Goal: Find specific page/section: Find specific page/section

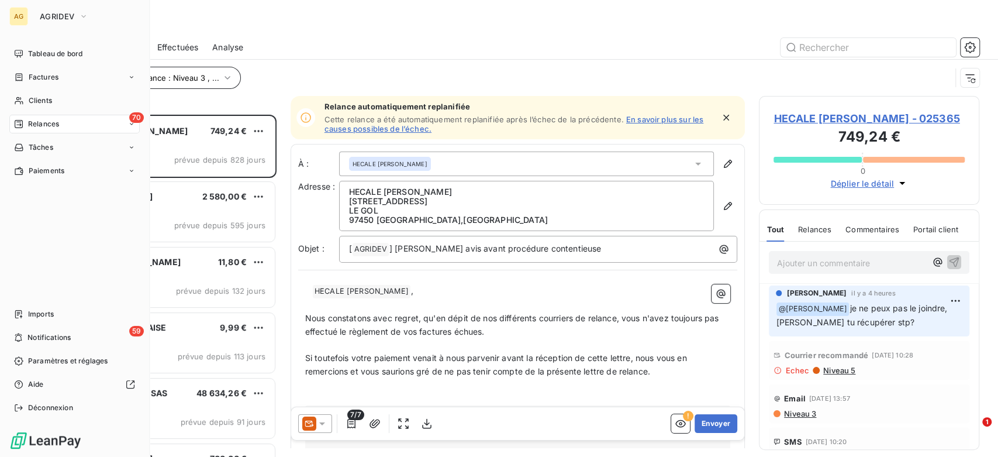
scroll to position [332, 211]
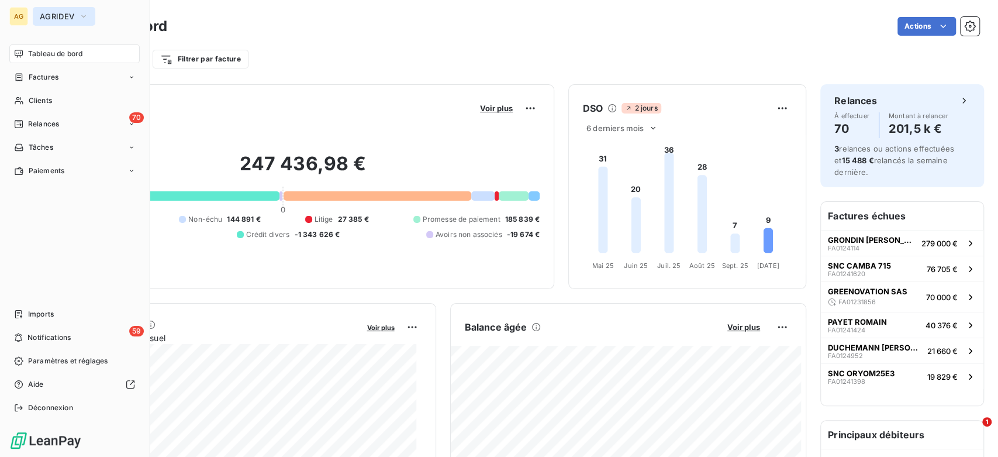
click at [50, 16] on span "AGRIDEV" at bounding box center [57, 16] width 35 height 9
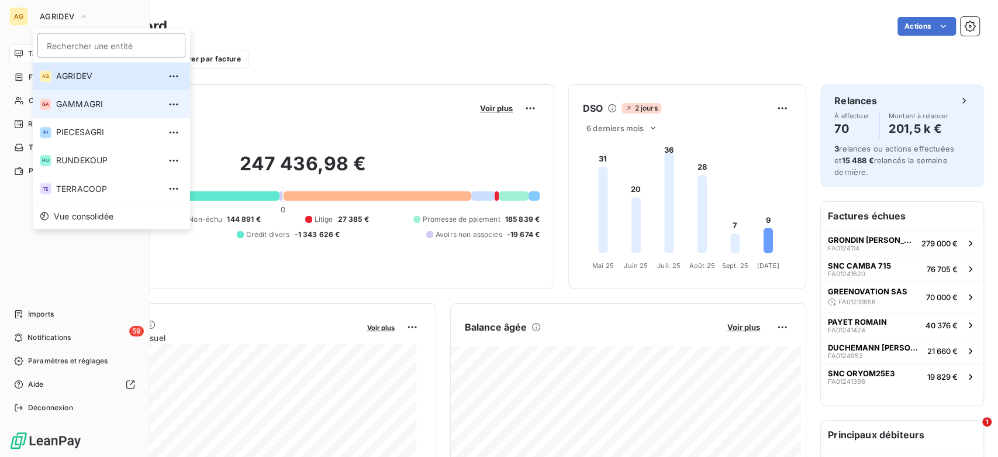
click at [85, 108] on span "GAMMAGRI" at bounding box center [108, 104] width 104 height 12
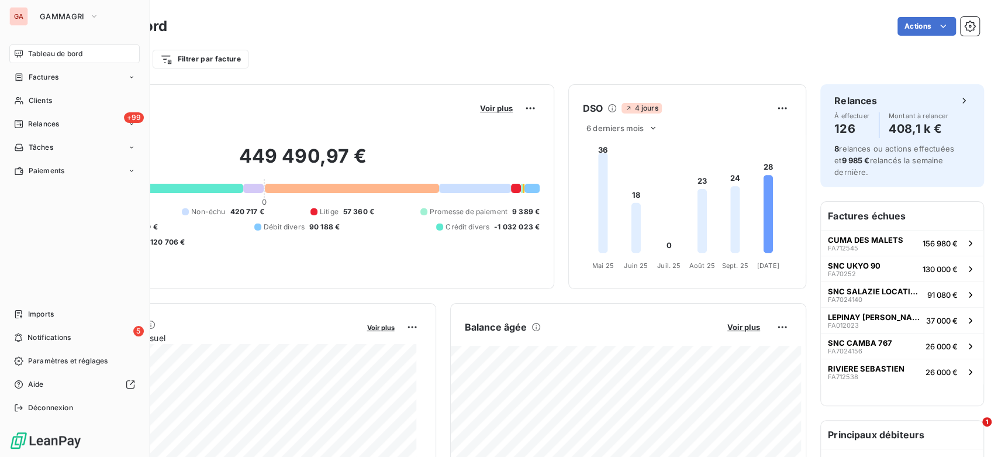
click at [399, 45] on div "Filtrer par client Filtrer par facture" at bounding box center [517, 55] width 923 height 32
click at [192, 187] on div at bounding box center [154, 188] width 177 height 9
click at [324, 58] on div "Filtrer par client Filtrer par facture" at bounding box center [517, 59] width 923 height 22
click at [66, 9] on button "GAMMAGRI" at bounding box center [69, 16] width 73 height 19
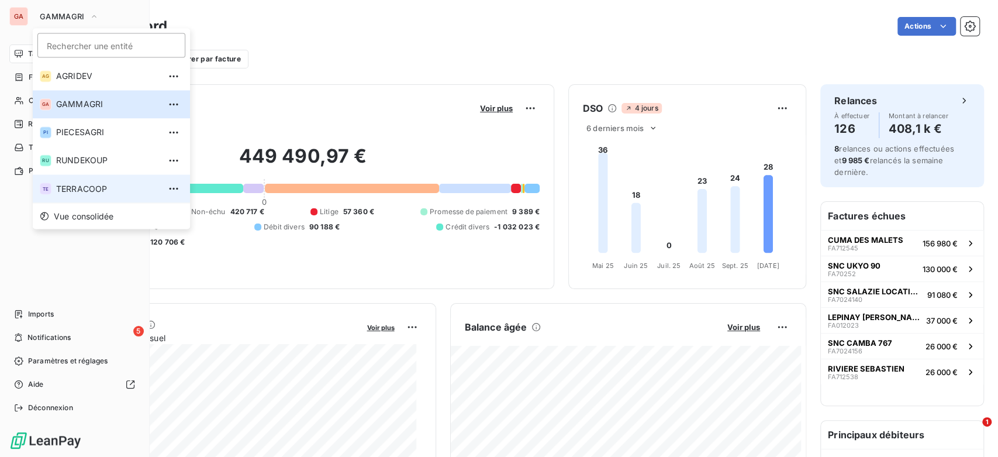
click at [84, 188] on span "TERRACOOP" at bounding box center [108, 188] width 104 height 12
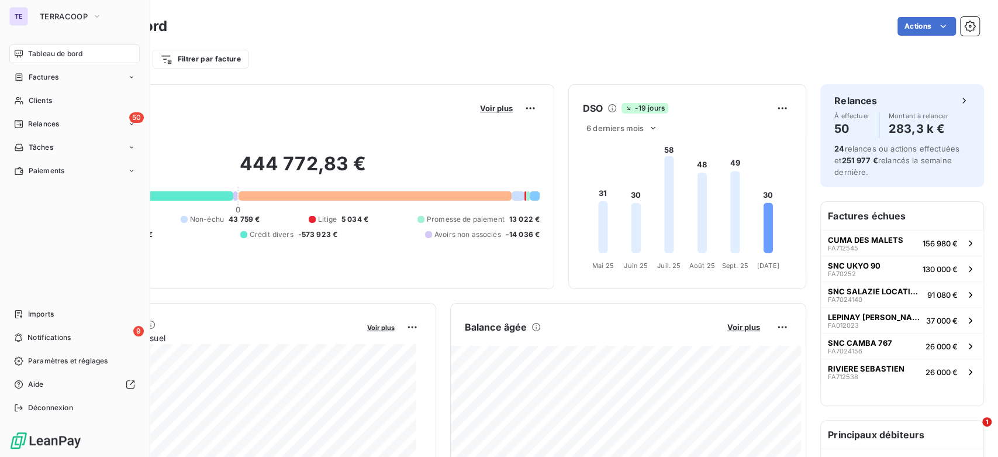
click at [305, 39] on div "Filtrer par client Filtrer par facture" at bounding box center [517, 55] width 923 height 32
click at [54, 19] on span "TERRACOOP" at bounding box center [64, 16] width 48 height 9
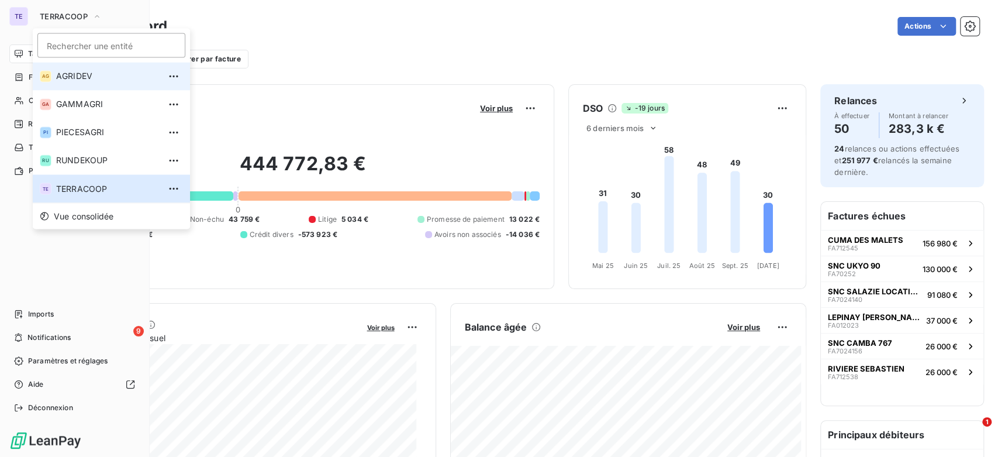
click at [106, 74] on span "AGRIDEV" at bounding box center [108, 76] width 104 height 12
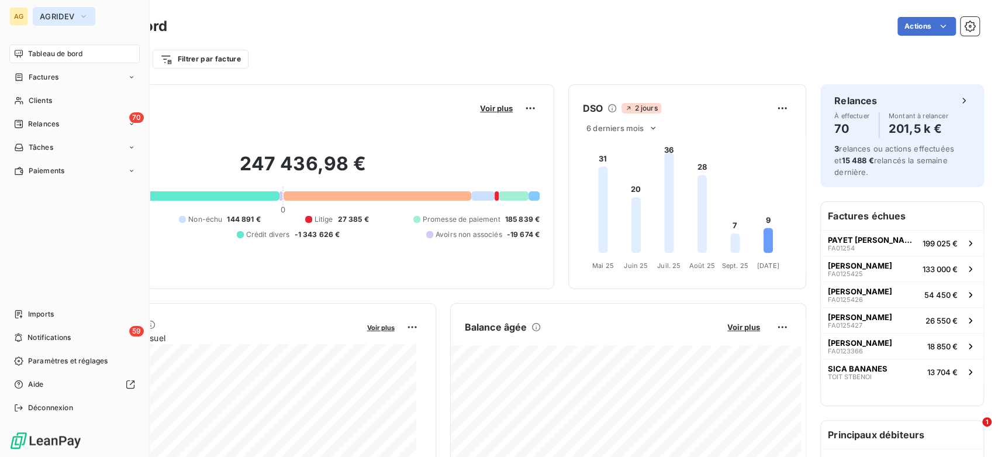
click at [69, 13] on span "AGRIDEV" at bounding box center [57, 16] width 35 height 9
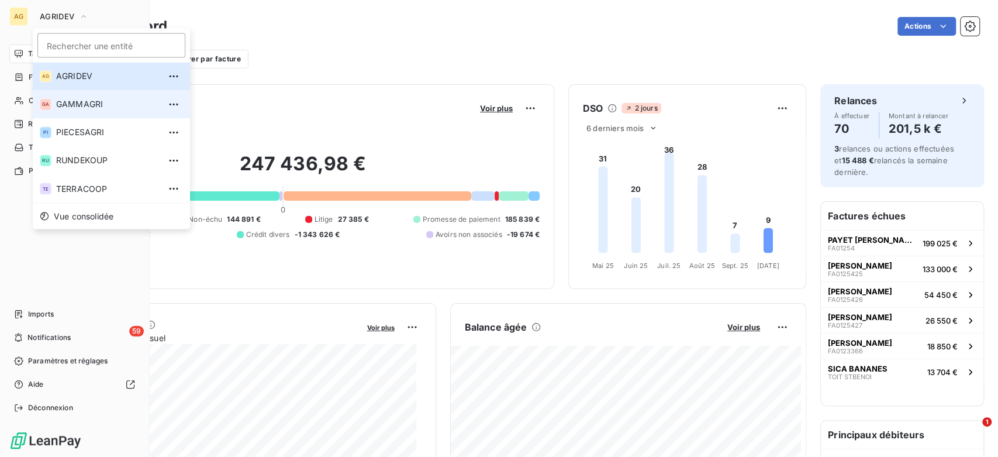
click at [103, 106] on span "GAMMAGRI" at bounding box center [108, 104] width 104 height 12
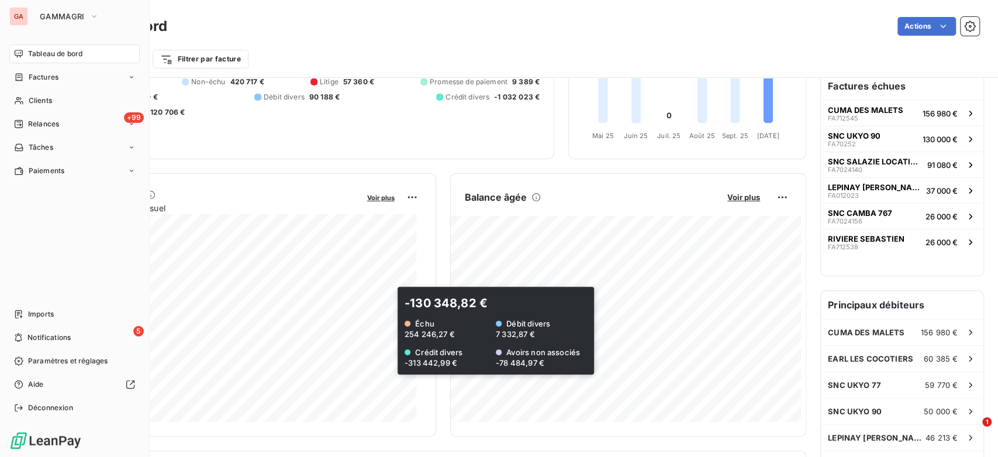
scroll to position [195, 0]
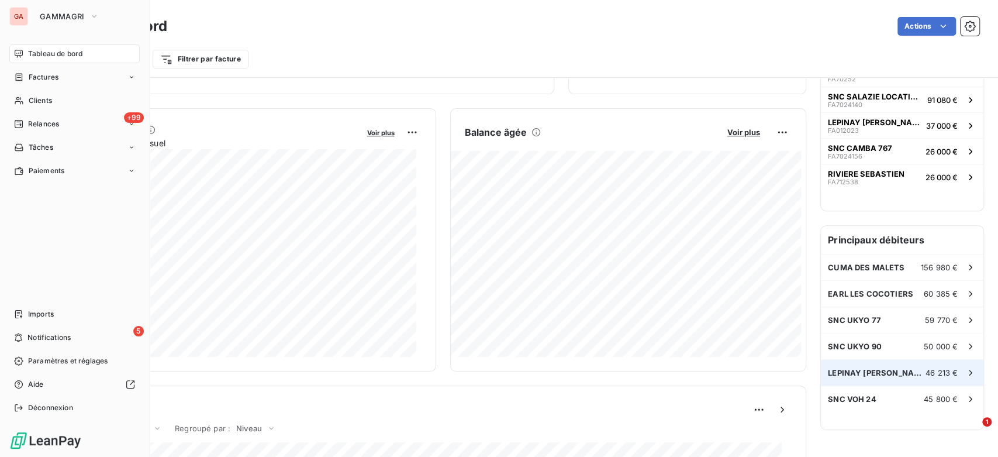
click at [917, 379] on div "LEPINAY [PERSON_NAME] 46 213 €" at bounding box center [902, 373] width 163 height 26
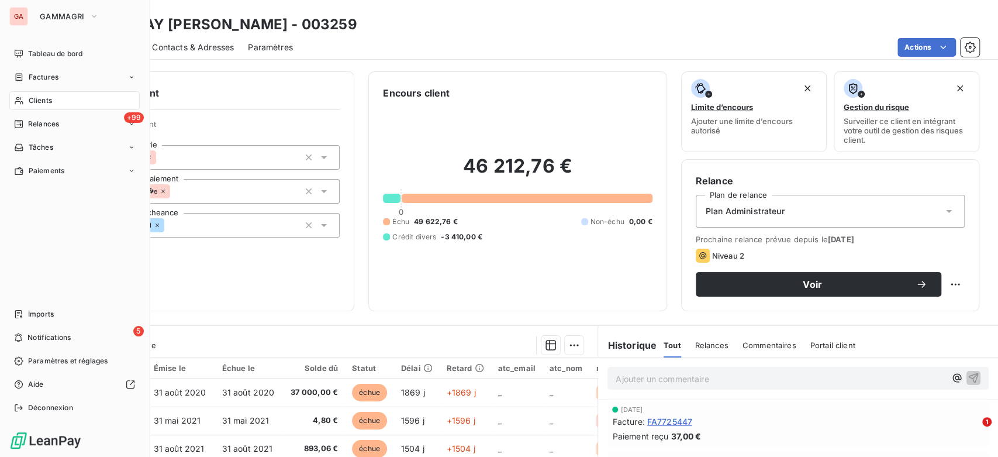
click at [243, 268] on div "Informations client Propriétés Client Lib_categorie Adh�rents lib_mode_paiement…" at bounding box center [205, 191] width 298 height 240
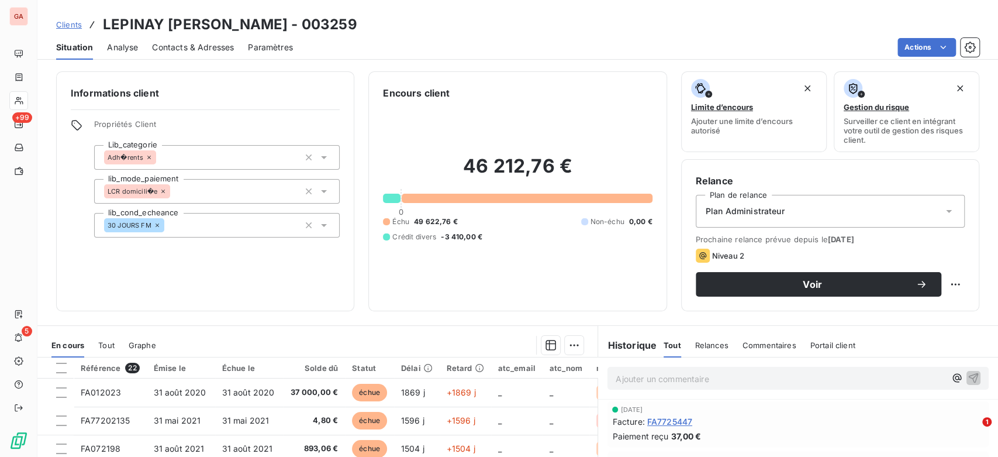
click at [469, 35] on div "Situation Analyse Contacts & Adresses Paramètres Actions" at bounding box center [517, 47] width 961 height 25
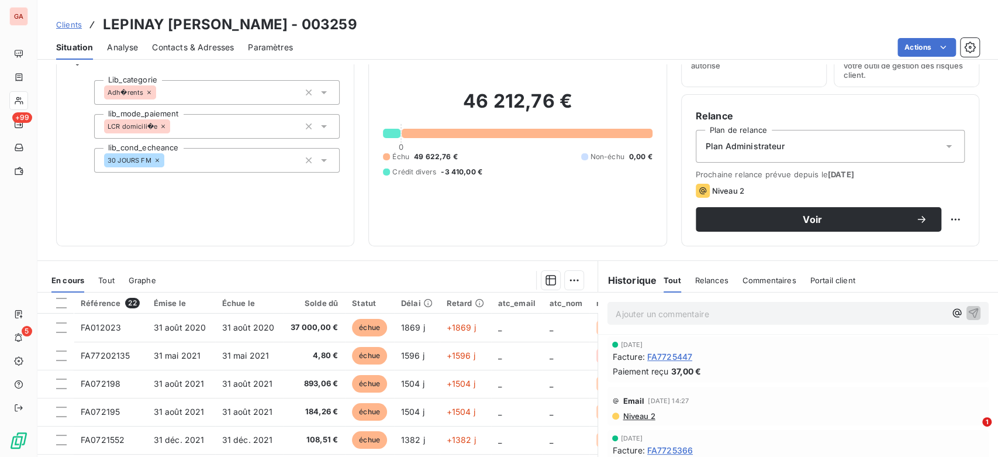
scroll to position [160, 0]
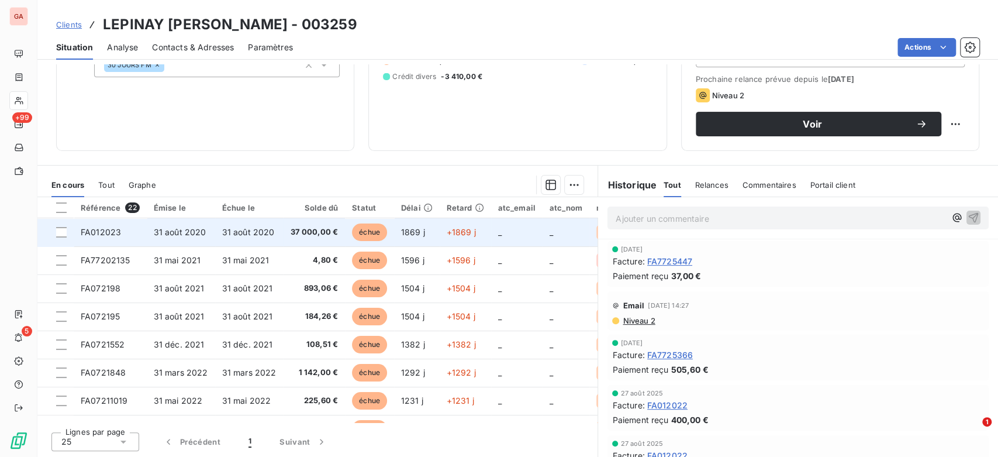
click at [279, 236] on td "31 août 2020" at bounding box center [249, 232] width 68 height 28
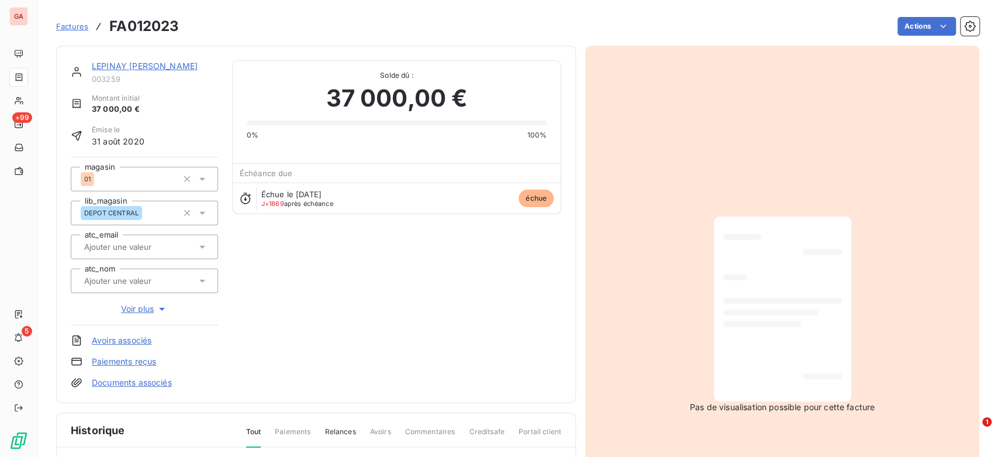
click at [800, 301] on div at bounding box center [782, 301] width 119 height 6
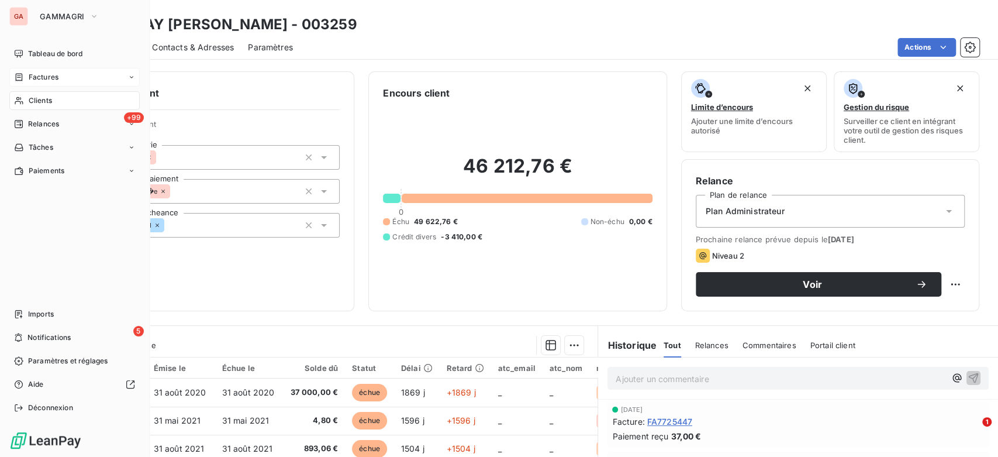
click at [56, 69] on div "Factures" at bounding box center [74, 77] width 130 height 19
click at [81, 54] on span "Tableau de bord" at bounding box center [55, 54] width 54 height 11
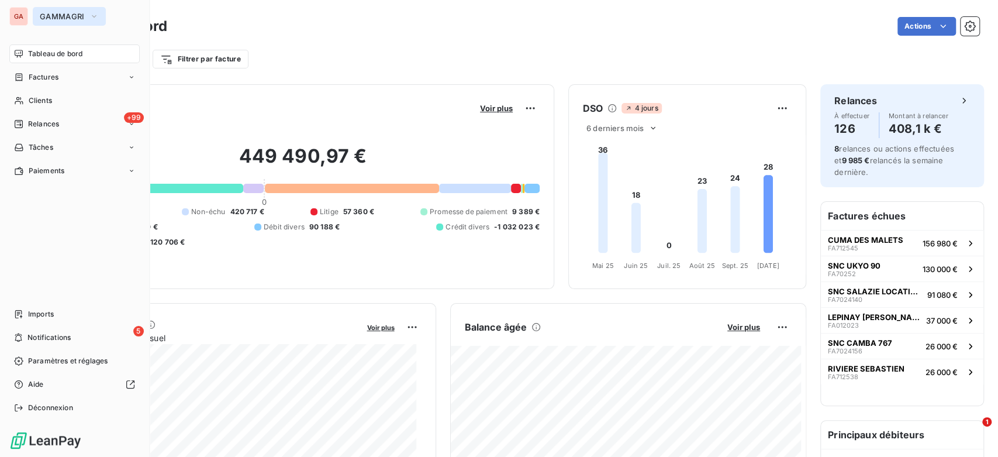
click at [52, 19] on span "GAMMAGRI" at bounding box center [62, 16] width 45 height 9
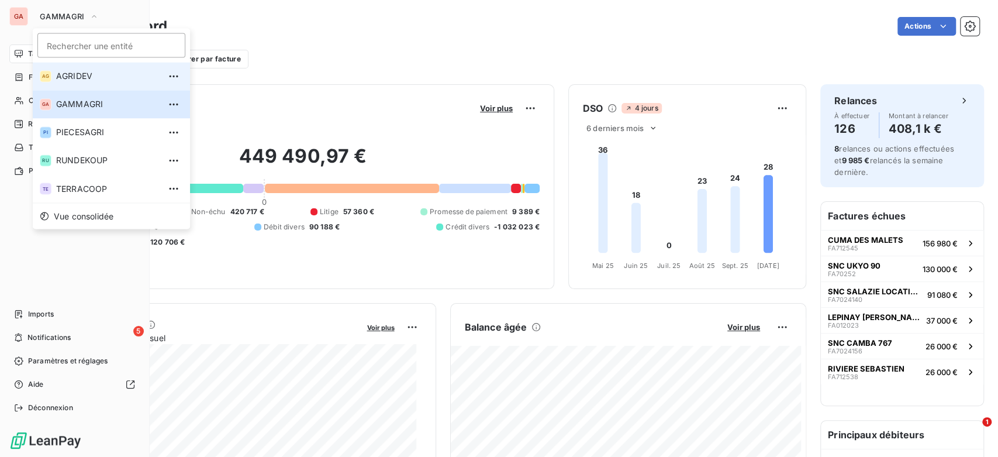
click at [111, 77] on span "AGRIDEV" at bounding box center [108, 76] width 104 height 12
